Goal: Communication & Community: Participate in discussion

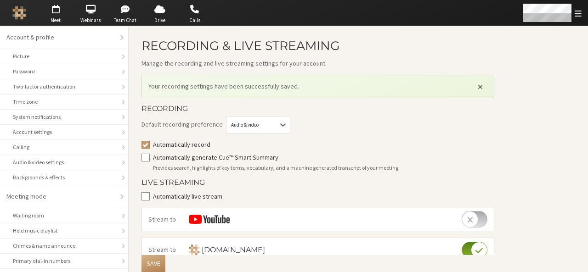
scroll to position [281, 0]
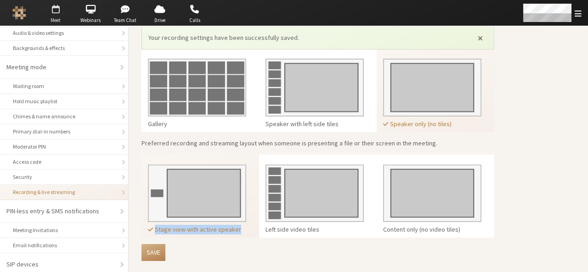
click at [50, 12] on span "button" at bounding box center [55, 9] width 32 height 15
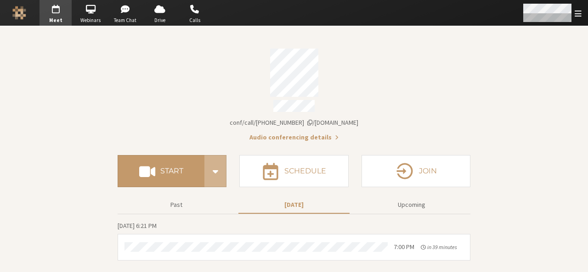
click at [576, 20] on div "Open menu" at bounding box center [551, 13] width 73 height 26
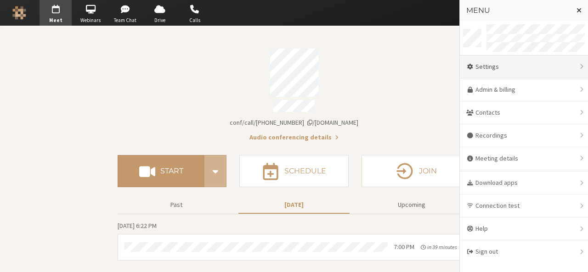
click at [477, 67] on div "Settings" at bounding box center [524, 67] width 128 height 23
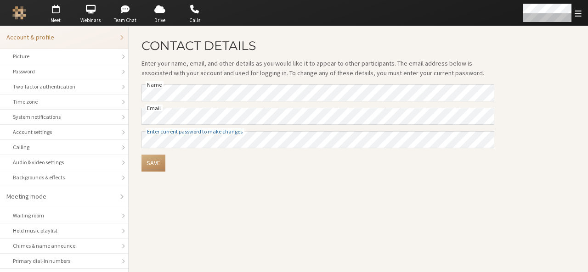
scroll to position [130, 0]
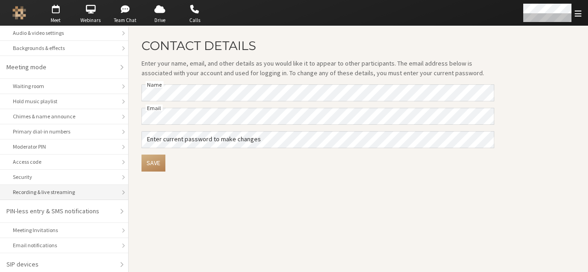
click at [69, 191] on div "Recording & live streaming" at bounding box center [64, 192] width 102 height 8
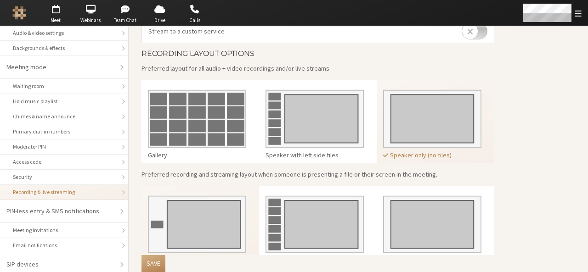
scroll to position [251, 0]
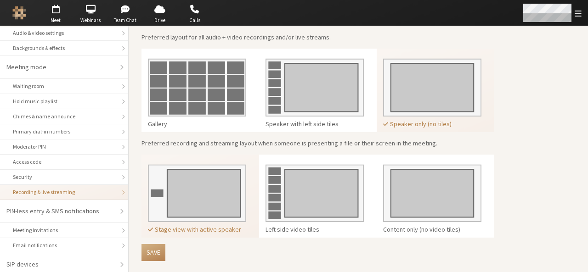
click at [586, 14] on div "Open menu" at bounding box center [551, 13] width 73 height 26
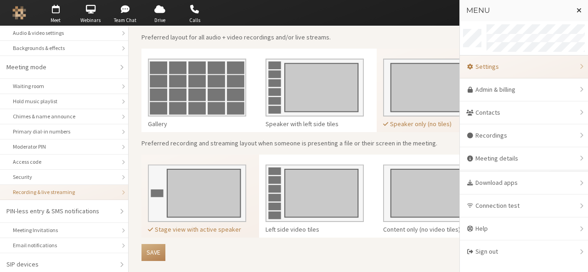
click at [511, 68] on div "Settings" at bounding box center [524, 67] width 128 height 23
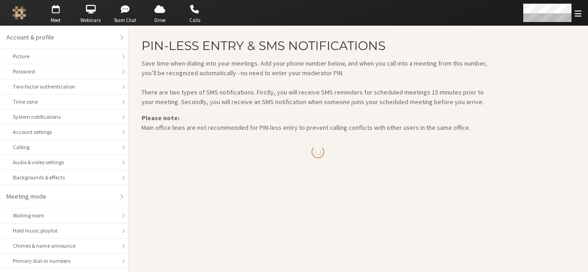
scroll to position [130, 0]
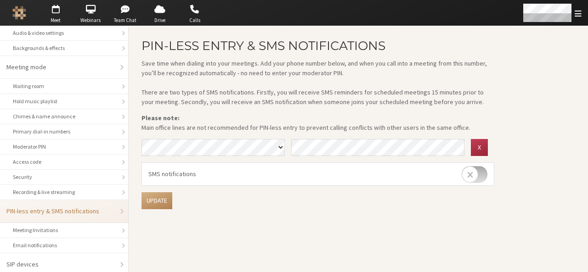
click at [483, 175] on input "checkbox" at bounding box center [475, 174] width 26 height 17
checkbox input "true"
click at [161, 203] on button "Update" at bounding box center [156, 200] width 31 height 17
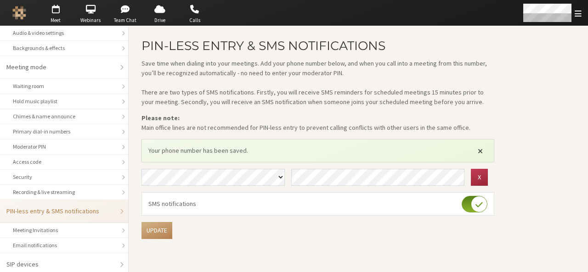
click at [482, 148] on span "Close alert" at bounding box center [480, 150] width 5 height 7
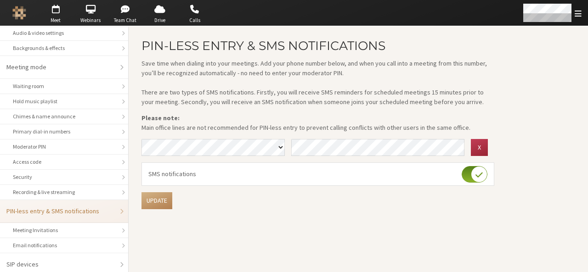
click at [513, 197] on main "PIN-less entry & SMS notifications Save time when dialing into your meetings. A…" at bounding box center [358, 149] width 459 height 246
click at [56, 19] on span "Meet" at bounding box center [55, 21] width 32 height 8
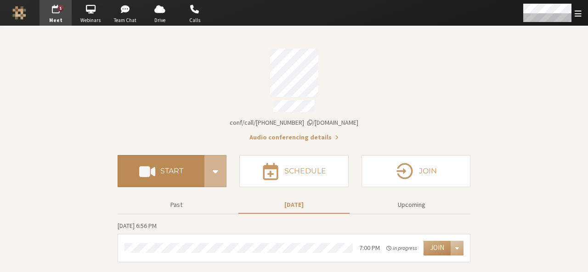
click at [182, 174] on button "Start" at bounding box center [161, 171] width 87 height 32
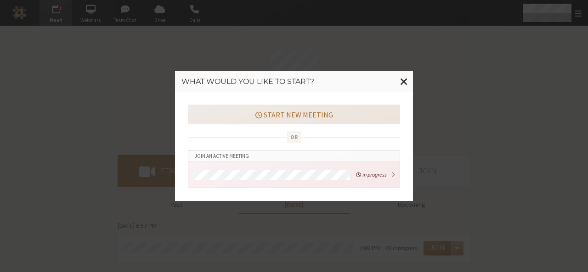
click at [320, 121] on button "Start new meeting" at bounding box center [294, 114] width 212 height 19
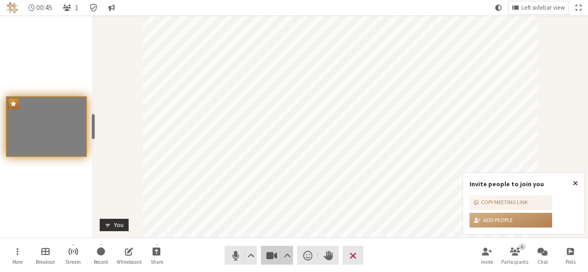
click at [269, 255] on span "Stop video (Alt+V)" at bounding box center [271, 255] width 13 height 13
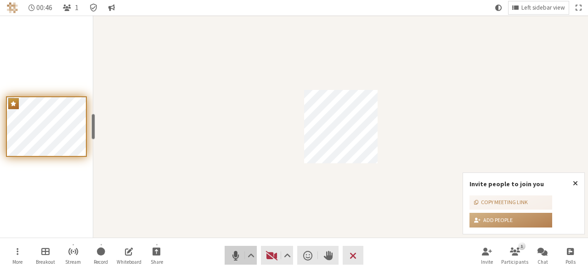
click at [236, 257] on span "Mute (Alt+A)" at bounding box center [235, 255] width 13 height 13
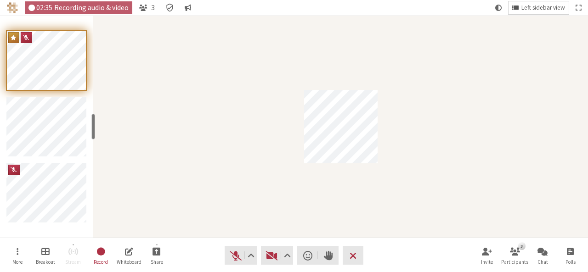
click at [542, 6] on span "Left sidebar view" at bounding box center [543, 8] width 44 height 7
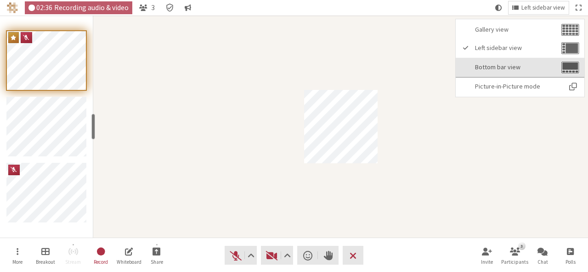
click at [516, 59] on button "Bottom bar view" at bounding box center [520, 67] width 129 height 19
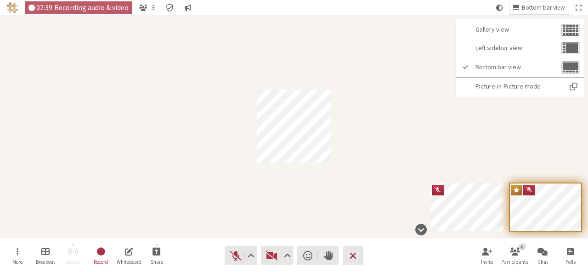
click at [427, 124] on div "Participant" at bounding box center [294, 127] width 588 height 222
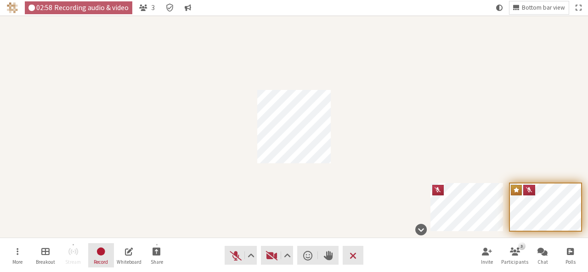
click at [98, 253] on span "Stop recording" at bounding box center [101, 251] width 10 height 11
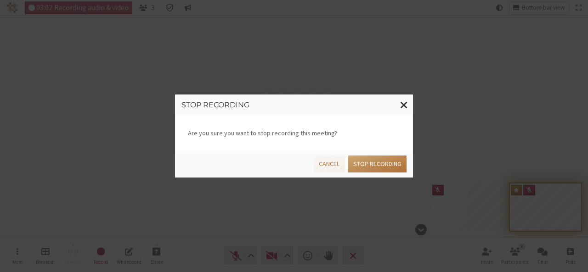
click at [358, 165] on button "Stop recording" at bounding box center [377, 164] width 58 height 17
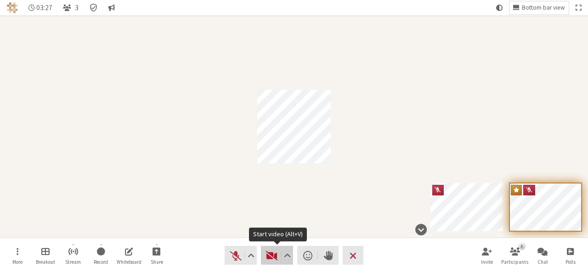
click at [266, 251] on span "Start video (Alt+V)" at bounding box center [271, 255] width 13 height 13
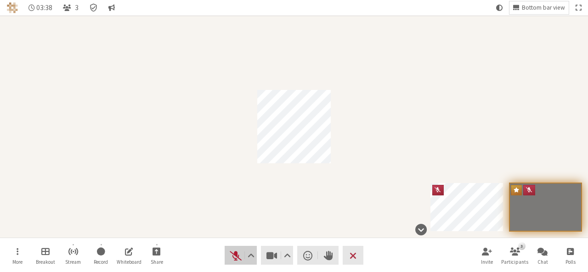
click at [237, 258] on span "Unmute (Alt+A)" at bounding box center [235, 255] width 13 height 13
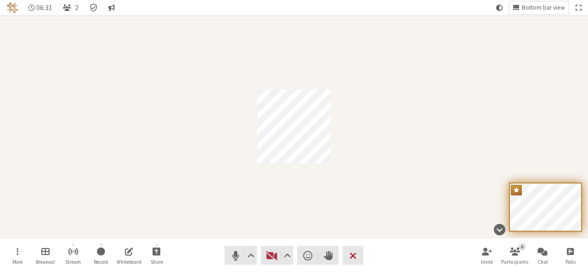
click at [355, 253] on span "End or leave meeting" at bounding box center [353, 255] width 7 height 13
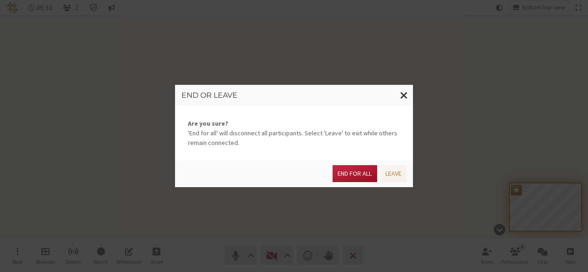
click at [353, 170] on button "End for all" at bounding box center [355, 173] width 44 height 17
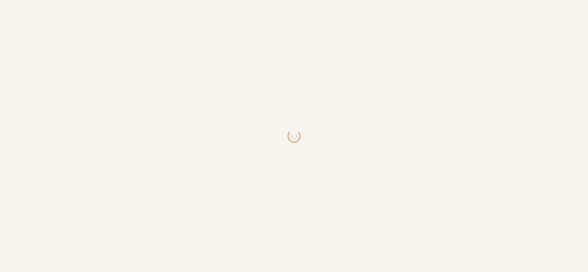
click at [245, 53] on body at bounding box center [294, 136] width 588 height 272
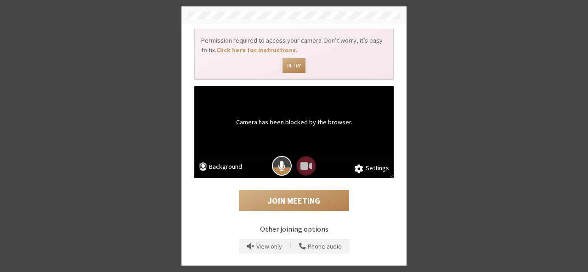
click at [278, 169] on span "Mic is on" at bounding box center [282, 166] width 8 height 12
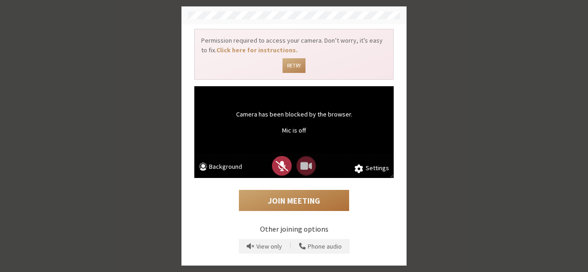
click at [297, 204] on button "Join Meeting" at bounding box center [294, 200] width 110 height 21
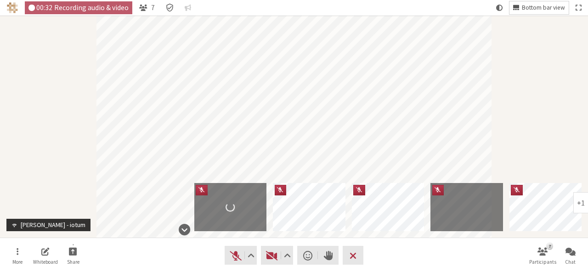
click at [523, 6] on span "Bottom bar view" at bounding box center [543, 8] width 43 height 7
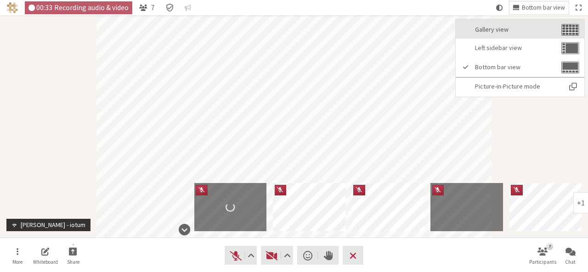
click at [512, 29] on span "Gallery view" at bounding box center [517, 29] width 84 height 7
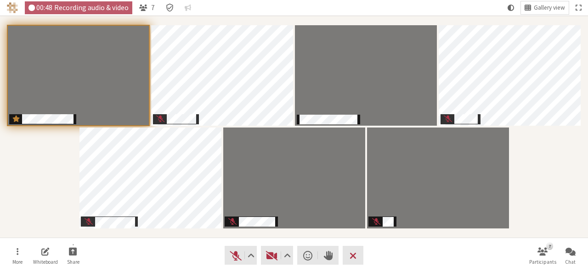
click at [549, 183] on div "Participants" at bounding box center [293, 126] width 575 height 209
click at [542, 186] on div "Participants" at bounding box center [293, 126] width 575 height 209
click at [271, 255] on span "Start video (Alt+V)" at bounding box center [271, 255] width 13 height 13
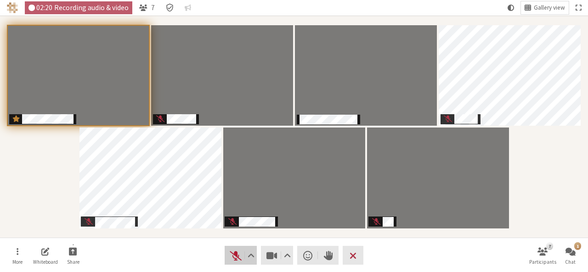
click at [238, 253] on span "Unmute (Alt+A)" at bounding box center [235, 255] width 13 height 13
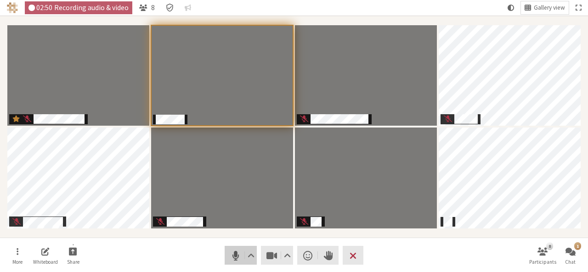
click at [238, 253] on span "Mute (Alt+A)" at bounding box center [235, 255] width 13 height 13
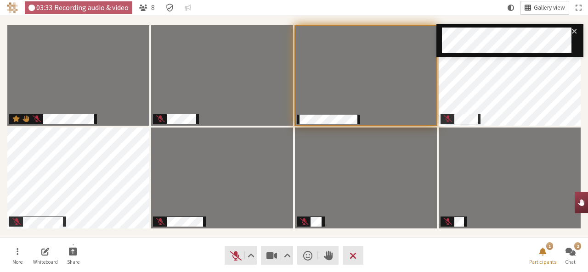
click at [544, 5] on span "Gallery view" at bounding box center [549, 8] width 31 height 7
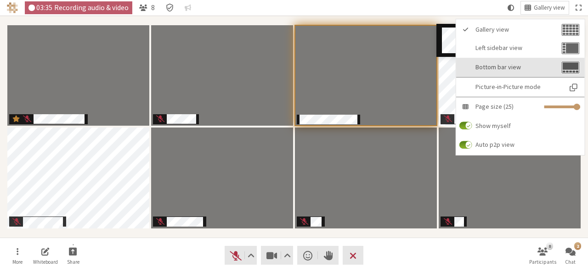
click at [518, 64] on span "Bottom bar view" at bounding box center [517, 67] width 84 height 7
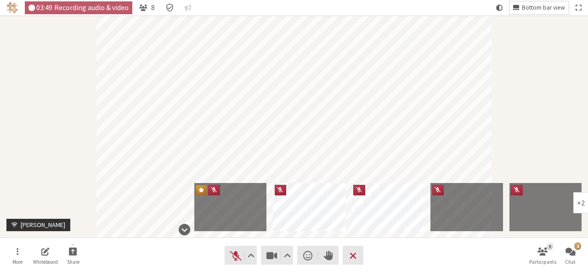
click at [530, 5] on span "Bottom bar view" at bounding box center [543, 8] width 43 height 7
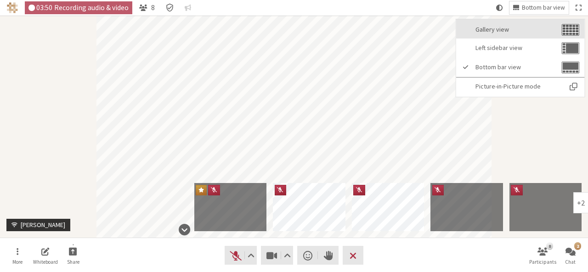
click at [517, 26] on span "Gallery view" at bounding box center [517, 29] width 84 height 7
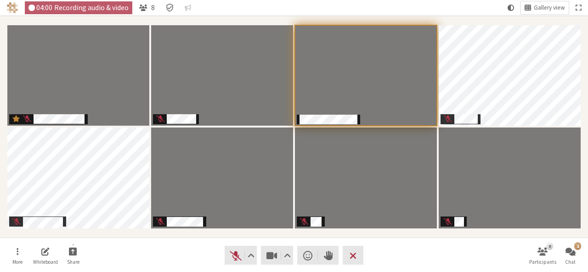
click at [488, 6] on nav "04:00 Recording audio & video 8 Gallery view" at bounding box center [294, 8] width 588 height 16
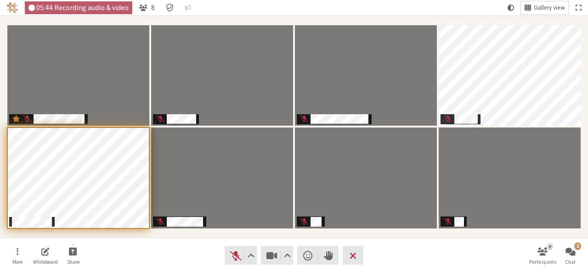
click at [545, 8] on span "Gallery view" at bounding box center [549, 8] width 31 height 7
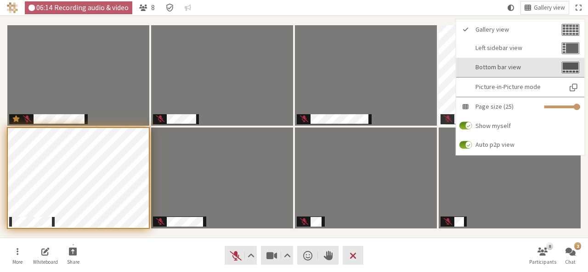
click at [502, 61] on button "Bottom bar view" at bounding box center [520, 67] width 129 height 19
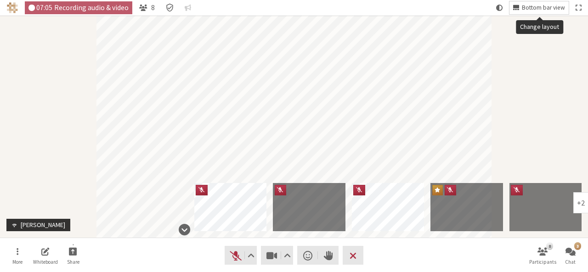
click at [540, 9] on span "Bottom bar view" at bounding box center [543, 8] width 43 height 7
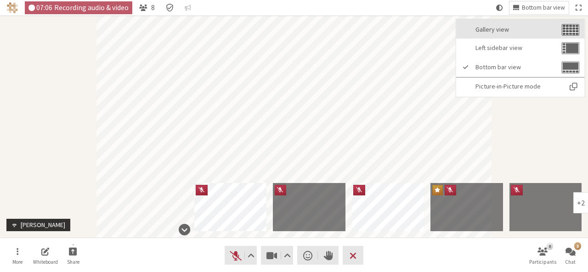
click at [525, 26] on span "Gallery view" at bounding box center [517, 29] width 84 height 7
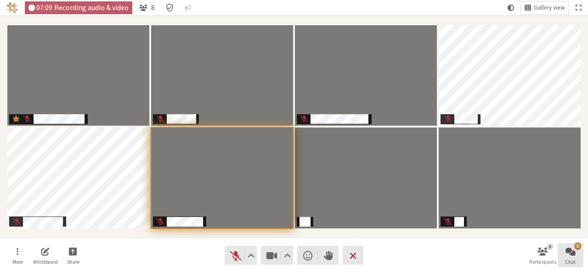
click at [574, 252] on span "Open chat" at bounding box center [570, 251] width 10 height 11
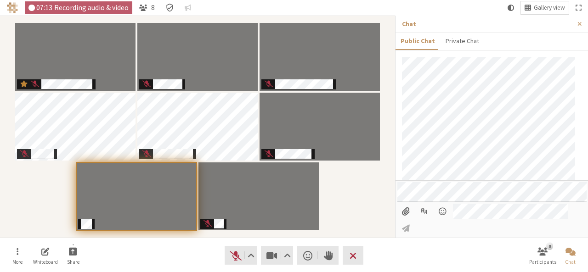
scroll to position [91, 0]
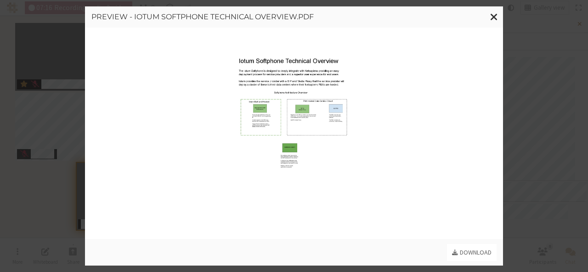
click at [335, 105] on img "button" at bounding box center [294, 133] width 144 height 186
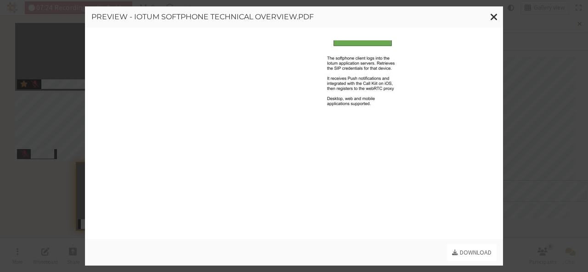
scroll to position [433, 0]
click at [458, 253] on link "Download" at bounding box center [472, 252] width 50 height 17
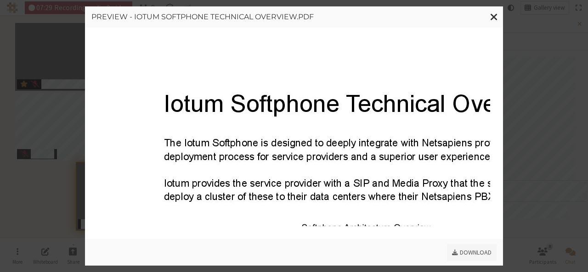
scroll to position [0, 0]
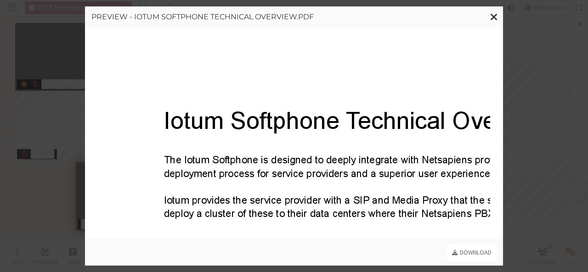
click at [509, 75] on div "Preview - Iotum Softphone Technical Overview.pdf Download" at bounding box center [294, 136] width 588 height 272
click at [491, 18] on span "Close modal" at bounding box center [494, 16] width 8 height 11
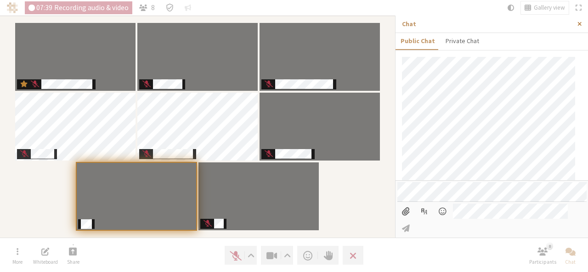
click at [576, 24] on button "Close sidebar" at bounding box center [579, 24] width 17 height 17
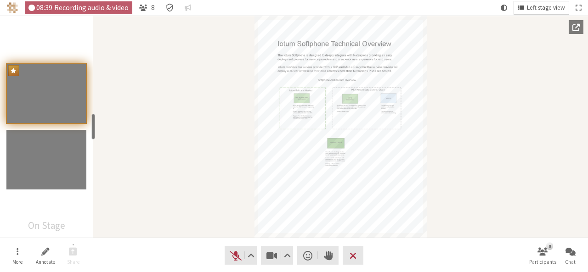
click at [528, 6] on span "Left stage view" at bounding box center [546, 8] width 38 height 7
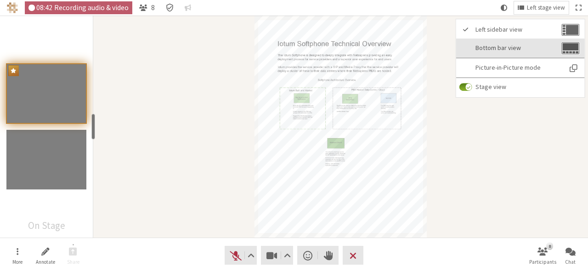
click at [507, 49] on span "Bottom bar view" at bounding box center [517, 48] width 84 height 7
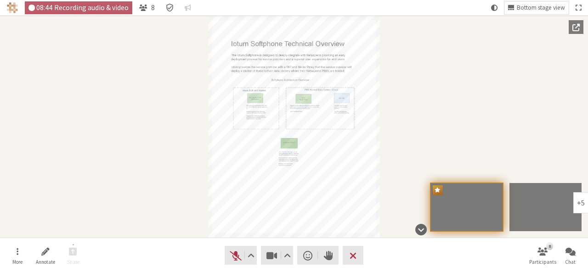
click at [168, 109] on div "Document" at bounding box center [294, 127] width 588 height 222
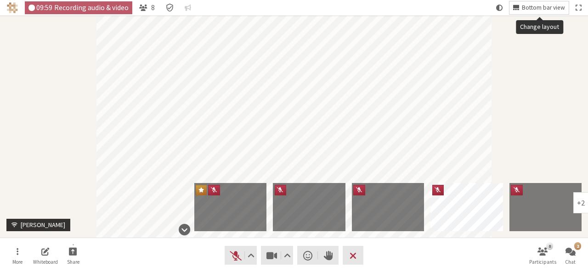
click at [533, 7] on span "Bottom bar view" at bounding box center [543, 8] width 43 height 7
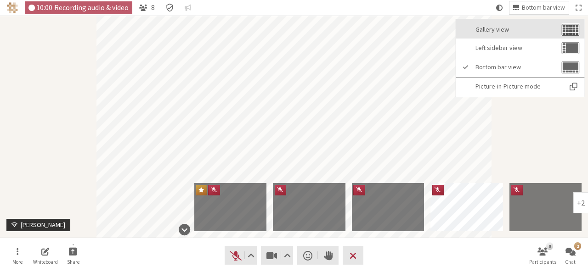
click at [528, 29] on span "Gallery view" at bounding box center [517, 29] width 84 height 7
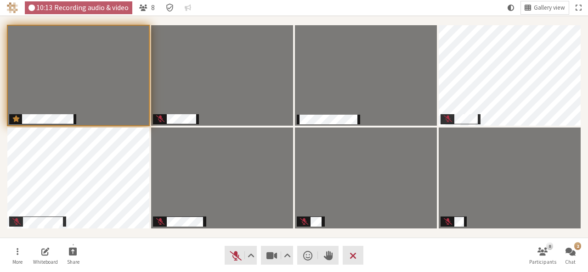
click at [486, 6] on nav "10:13 Recording audio & video 8 Gallery view" at bounding box center [294, 8] width 588 height 16
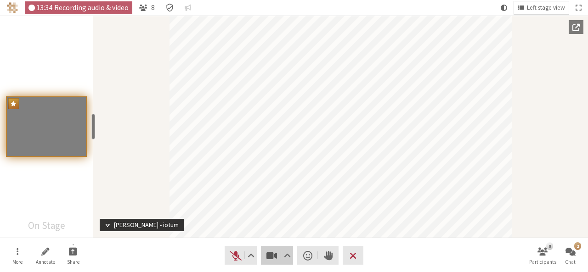
click at [271, 252] on span "Stop video (Alt+V)" at bounding box center [271, 255] width 13 height 13
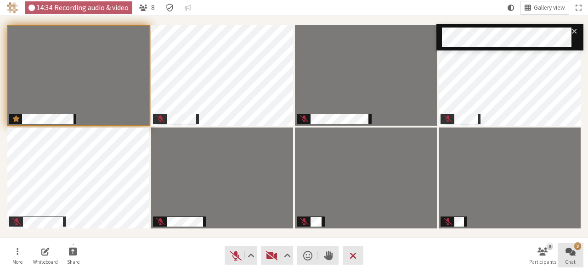
click at [571, 252] on span "Open chat" at bounding box center [570, 251] width 10 height 11
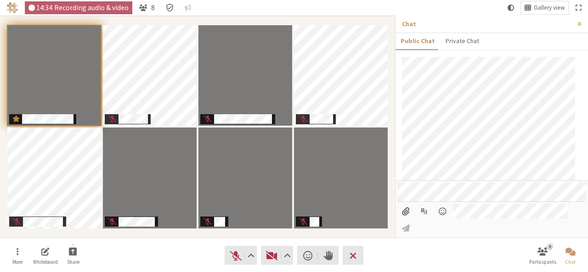
scroll to position [401, 0]
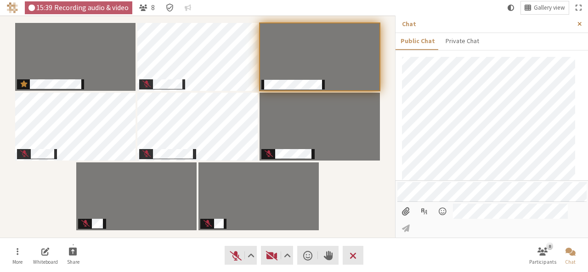
click at [582, 25] on button "Close sidebar" at bounding box center [579, 24] width 17 height 17
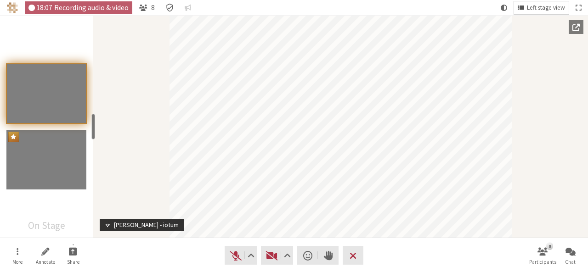
click at [542, 6] on span "Left stage view" at bounding box center [546, 8] width 38 height 7
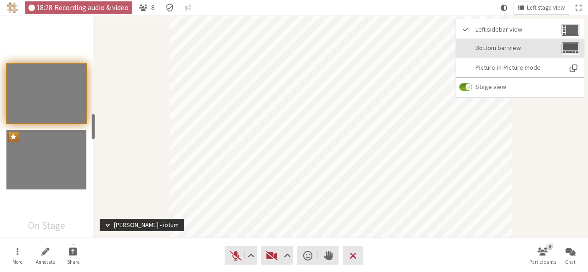
click at [532, 44] on button "Bottom bar view" at bounding box center [520, 48] width 129 height 19
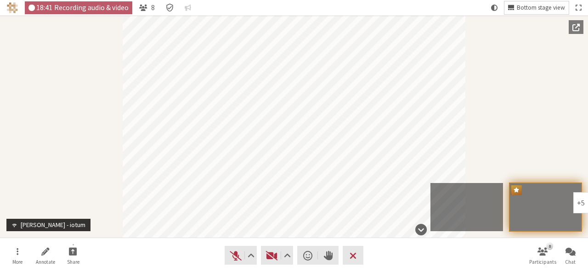
click at [534, 6] on span "Bottom stage view" at bounding box center [541, 8] width 48 height 7
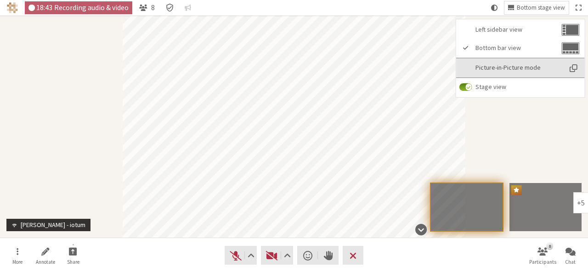
click at [523, 68] on span "Picture-in-Picture mode" at bounding box center [518, 67] width 86 height 7
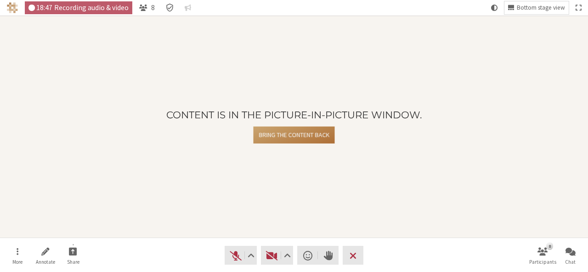
click at [298, 127] on button "Bring the content back" at bounding box center [294, 135] width 81 height 17
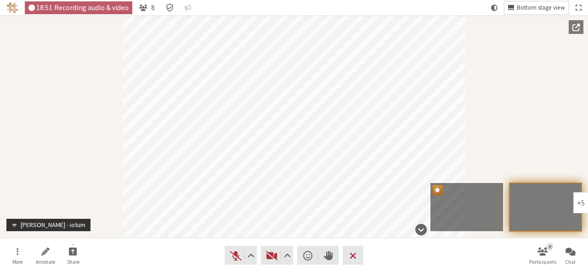
click at [518, 10] on span "Bottom stage view" at bounding box center [541, 8] width 48 height 7
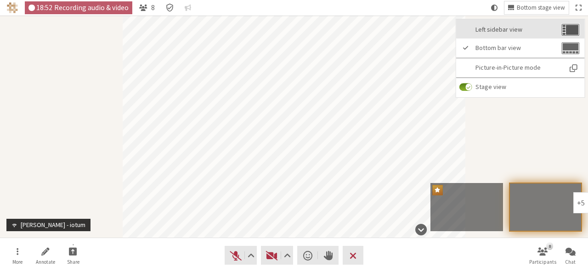
click at [511, 23] on button "Left sidebar view" at bounding box center [520, 28] width 129 height 19
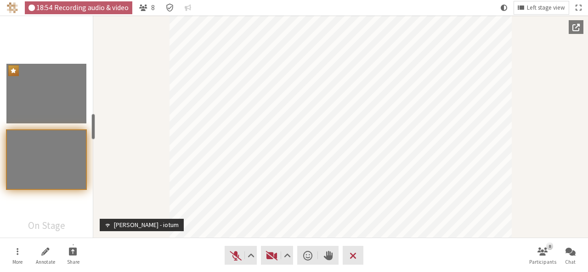
click at [570, 138] on div "Participant" at bounding box center [340, 127] width 495 height 222
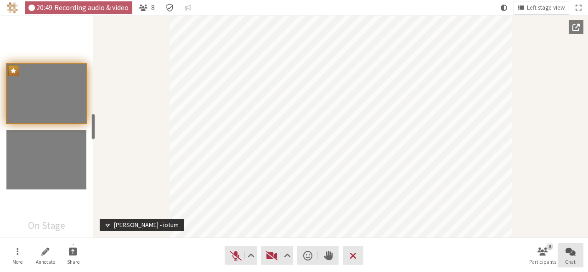
click at [560, 253] on button "Chat" at bounding box center [571, 255] width 26 height 25
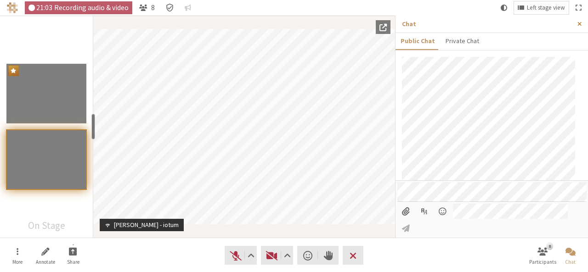
click at [576, 23] on button "Close sidebar" at bounding box center [579, 24] width 17 height 17
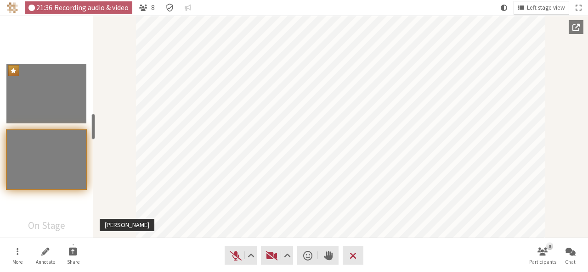
click at [72, 226] on div "Participants" at bounding box center [46, 127] width 93 height 222
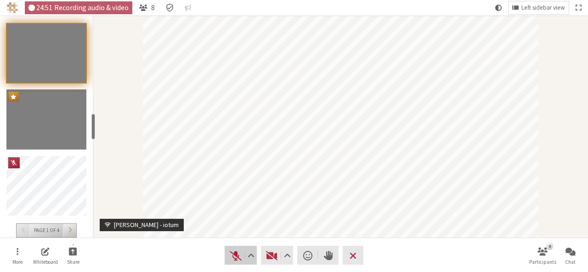
click at [231, 261] on span "Unmute (Alt+A)" at bounding box center [235, 255] width 13 height 13
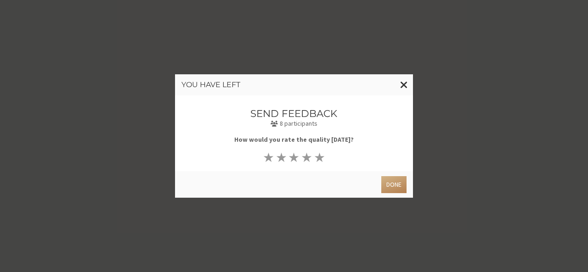
click at [349, 259] on div "You have left Send feedback 8 participants How would you rate the quality today…" at bounding box center [294, 136] width 588 height 272
click at [390, 184] on button "Done" at bounding box center [393, 184] width 25 height 17
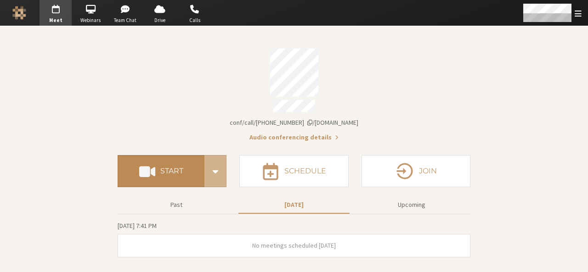
click at [168, 168] on h4 "Start" at bounding box center [171, 171] width 23 height 7
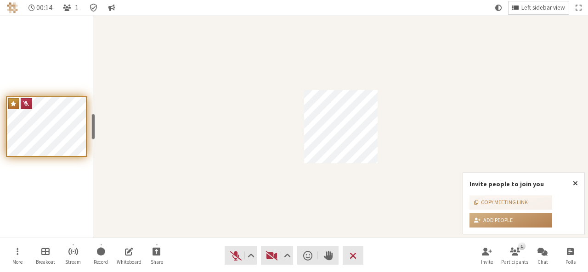
click at [517, 2] on button "Left sidebar view" at bounding box center [538, 7] width 60 height 13
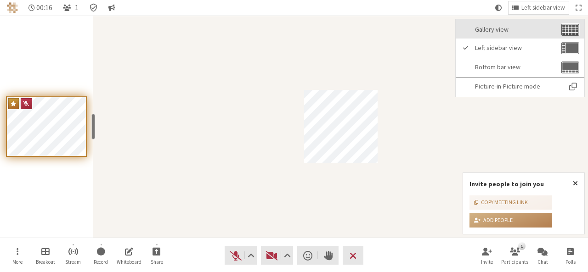
click at [510, 28] on span "Gallery view" at bounding box center [517, 29] width 84 height 7
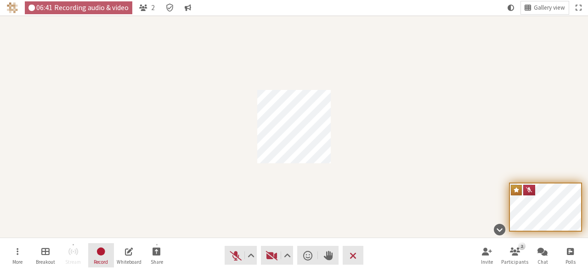
click at [105, 253] on span "Stop recording" at bounding box center [101, 251] width 10 height 11
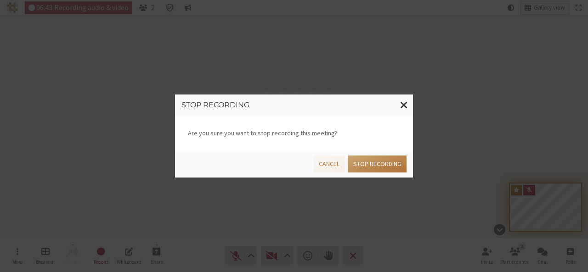
click at [374, 157] on button "Stop recording" at bounding box center [377, 164] width 58 height 17
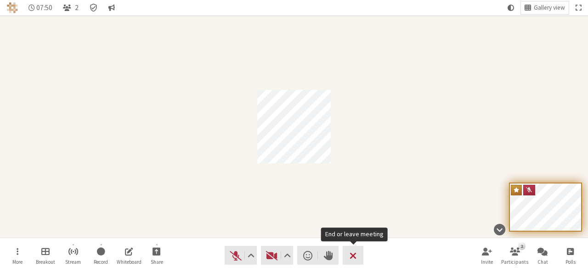
click at [352, 258] on span "End or leave meeting" at bounding box center [353, 255] width 7 height 13
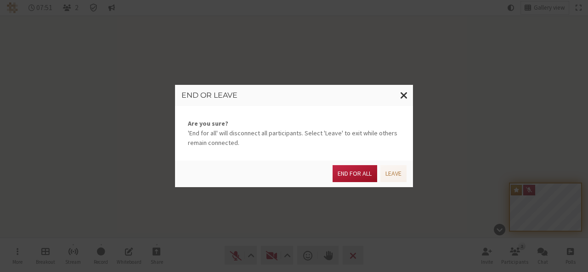
click at [366, 172] on button "End for all" at bounding box center [355, 173] width 44 height 17
